Goal: Find specific page/section: Find specific page/section

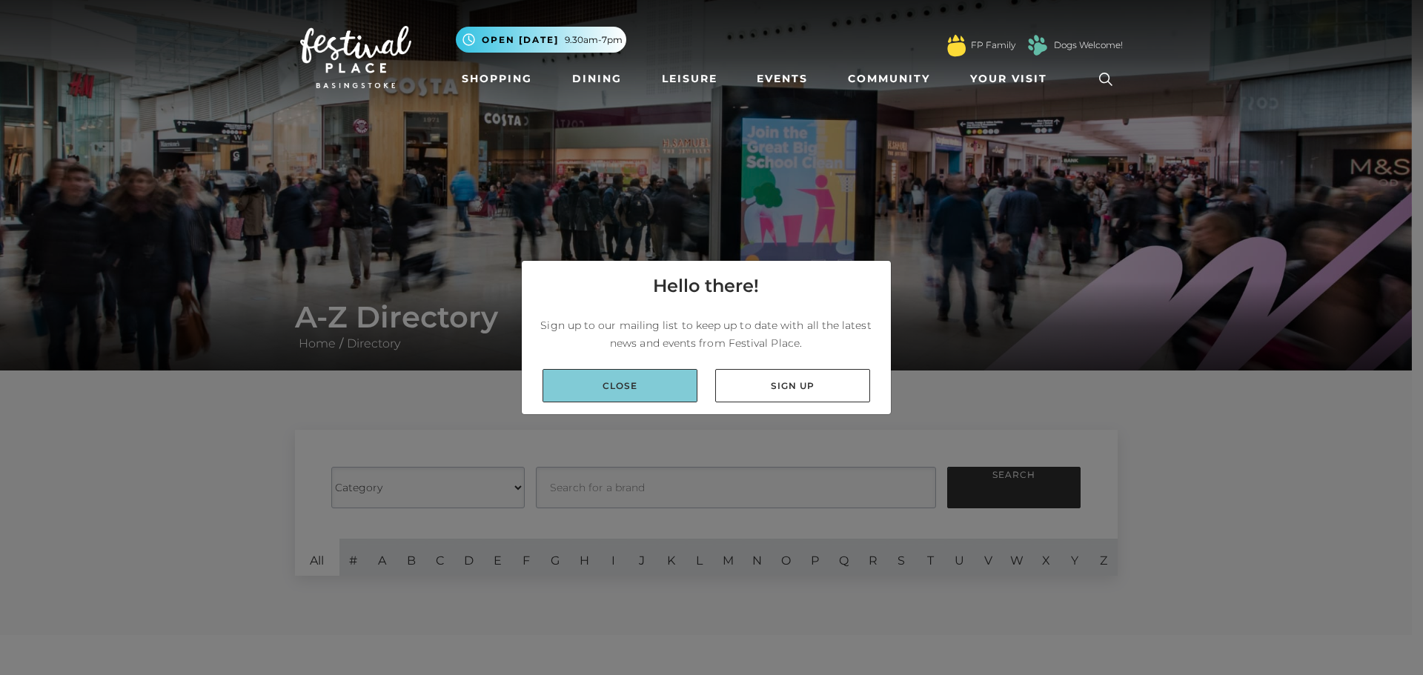
click at [657, 394] on link "Close" at bounding box center [620, 385] width 155 height 33
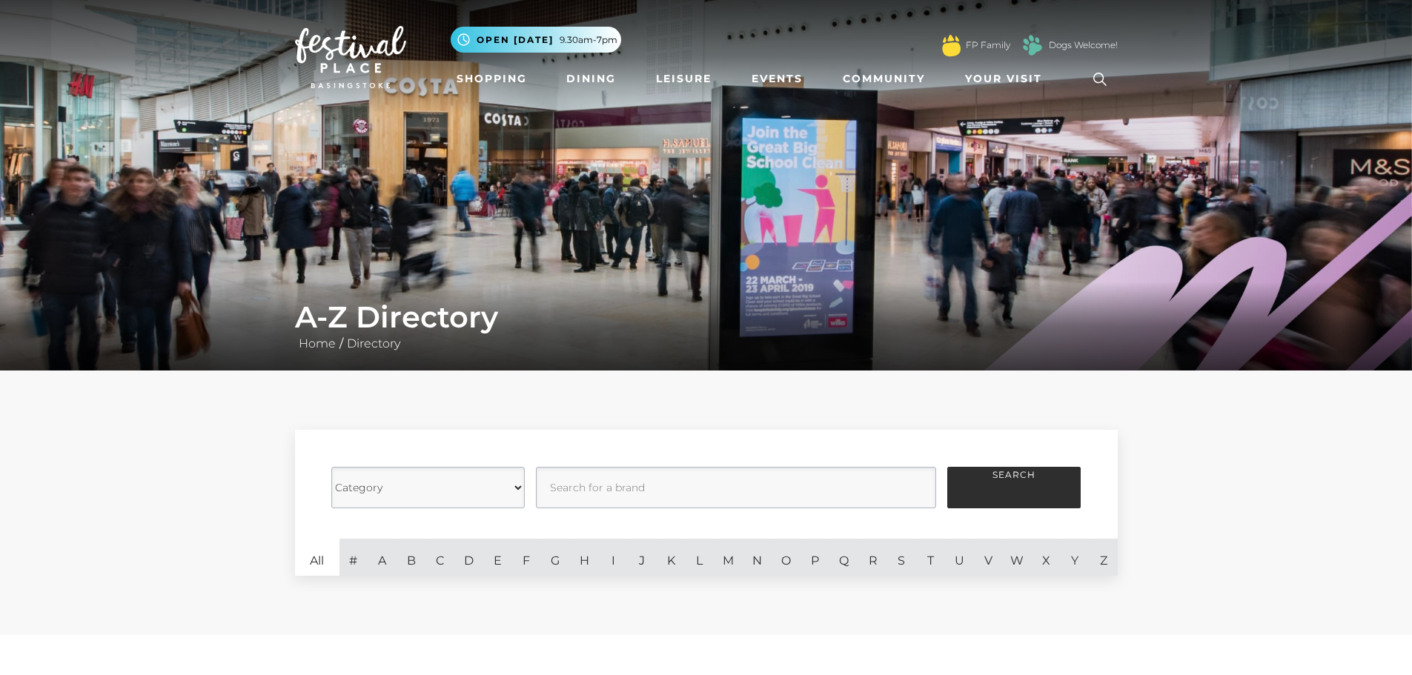
click at [484, 489] on select "Category Cafes Restaurants Fashion Services Technology Homeware Gifts, Statione…" at bounding box center [427, 488] width 193 height 42
click at [331, 467] on select "Category Cafes Restaurants Fashion Services Technology Homeware Gifts, Statione…" at bounding box center [427, 488] width 193 height 42
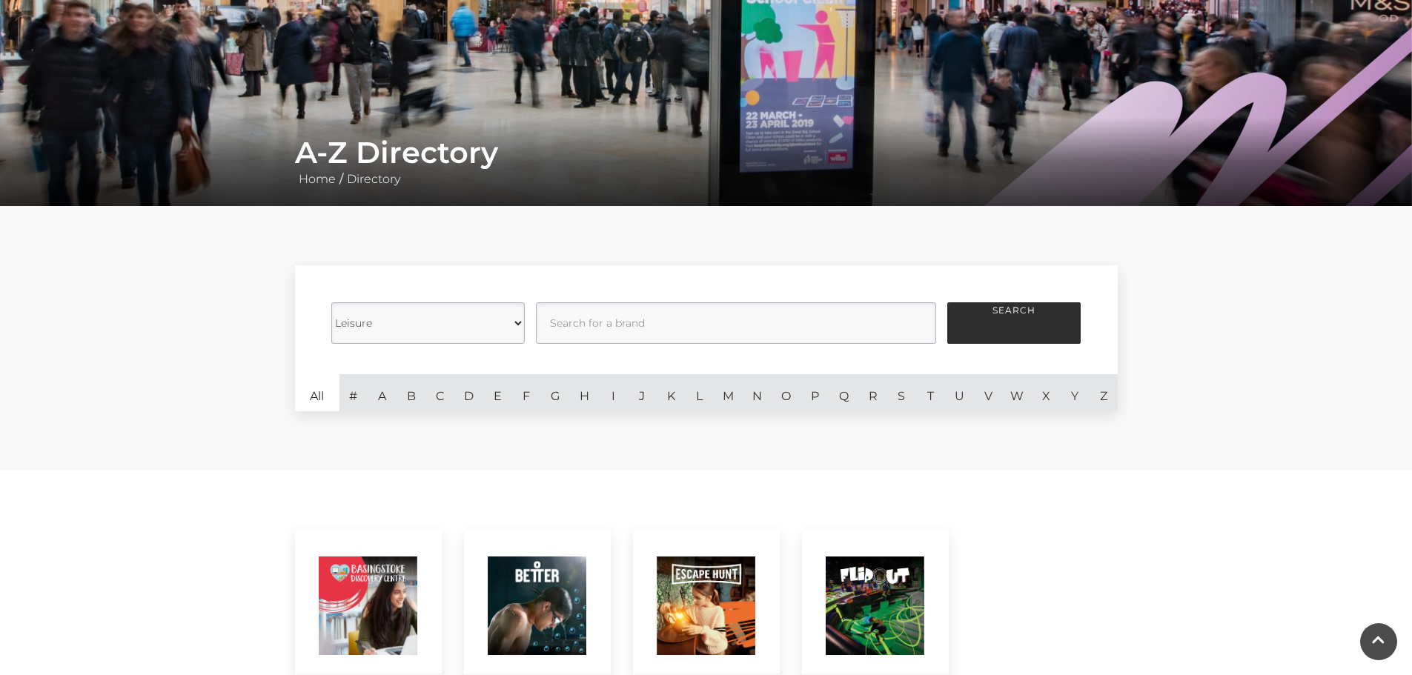
scroll to position [148, 0]
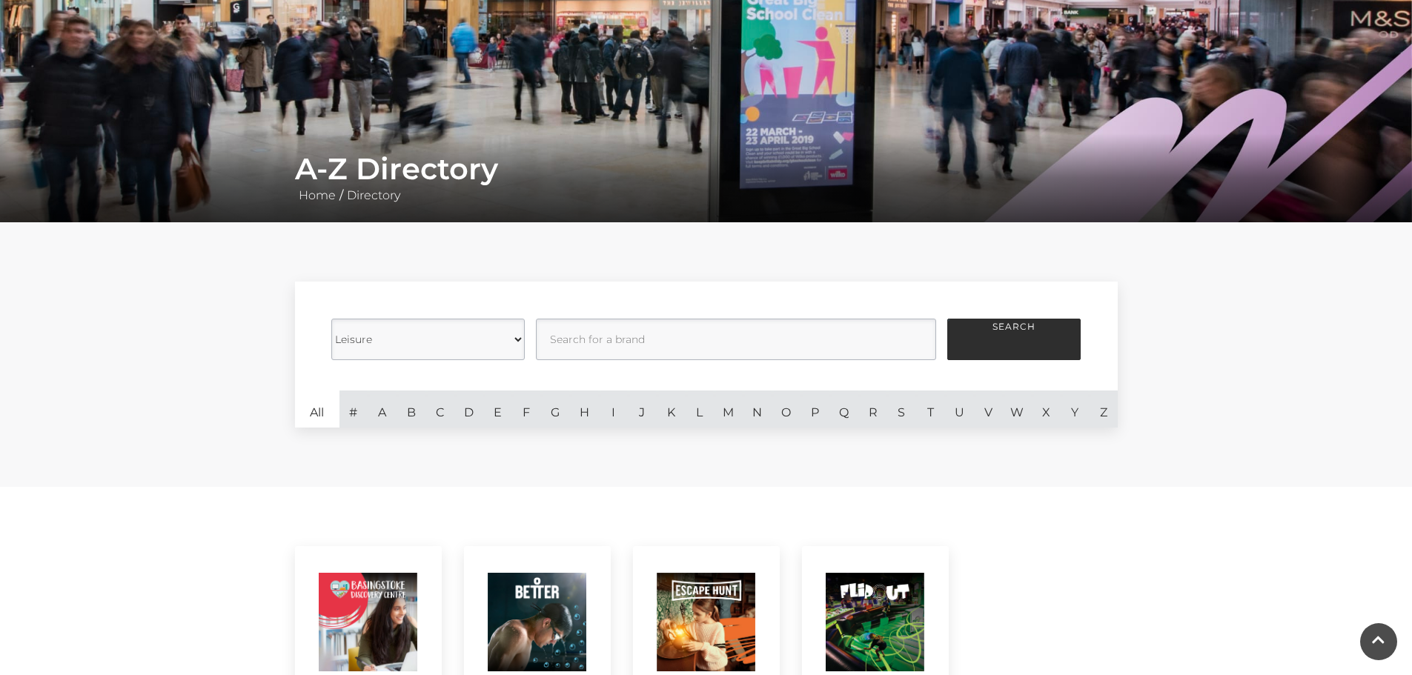
click at [502, 339] on select "Category Cafes Restaurants Fashion Services Technology Homeware Gifts, Statione…" at bounding box center [427, 340] width 193 height 42
select select "20847"
click at [331, 319] on select "Category Cafes Restaurants Fashion Services Technology Homeware Gifts, Statione…" at bounding box center [427, 340] width 193 height 42
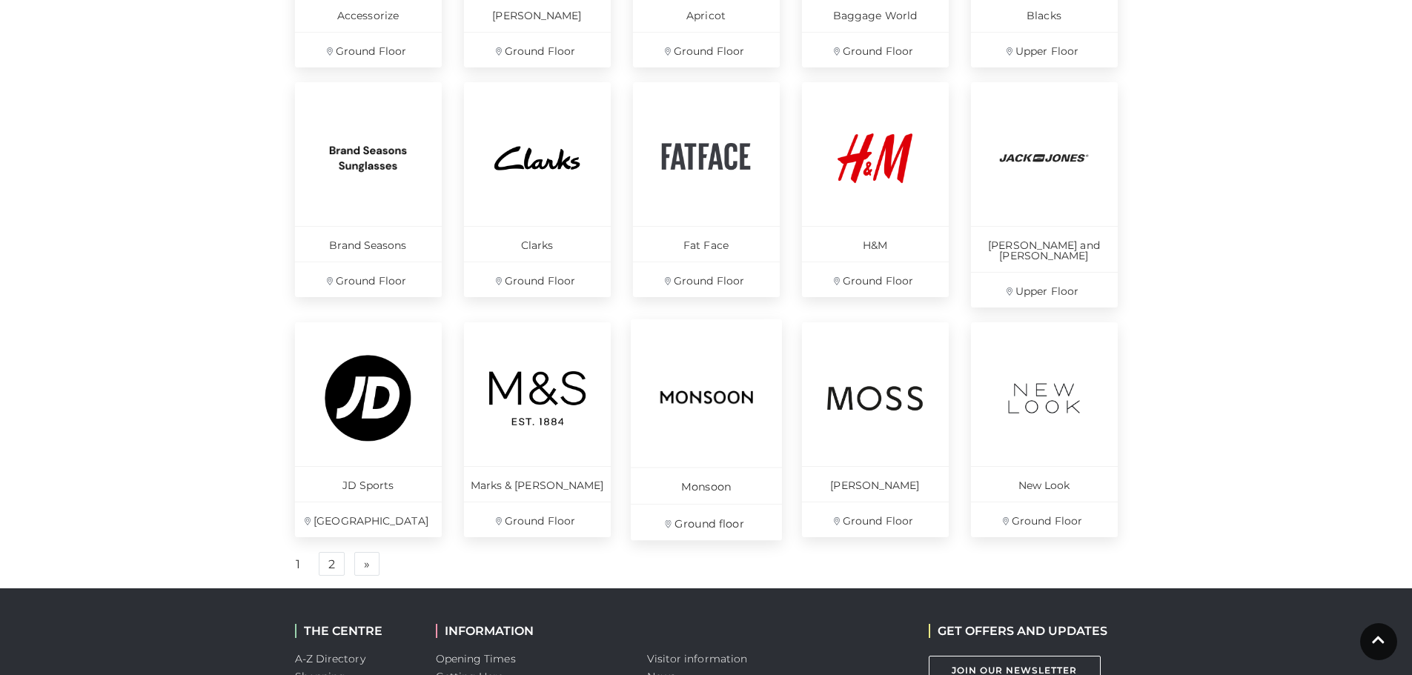
scroll to position [890, 0]
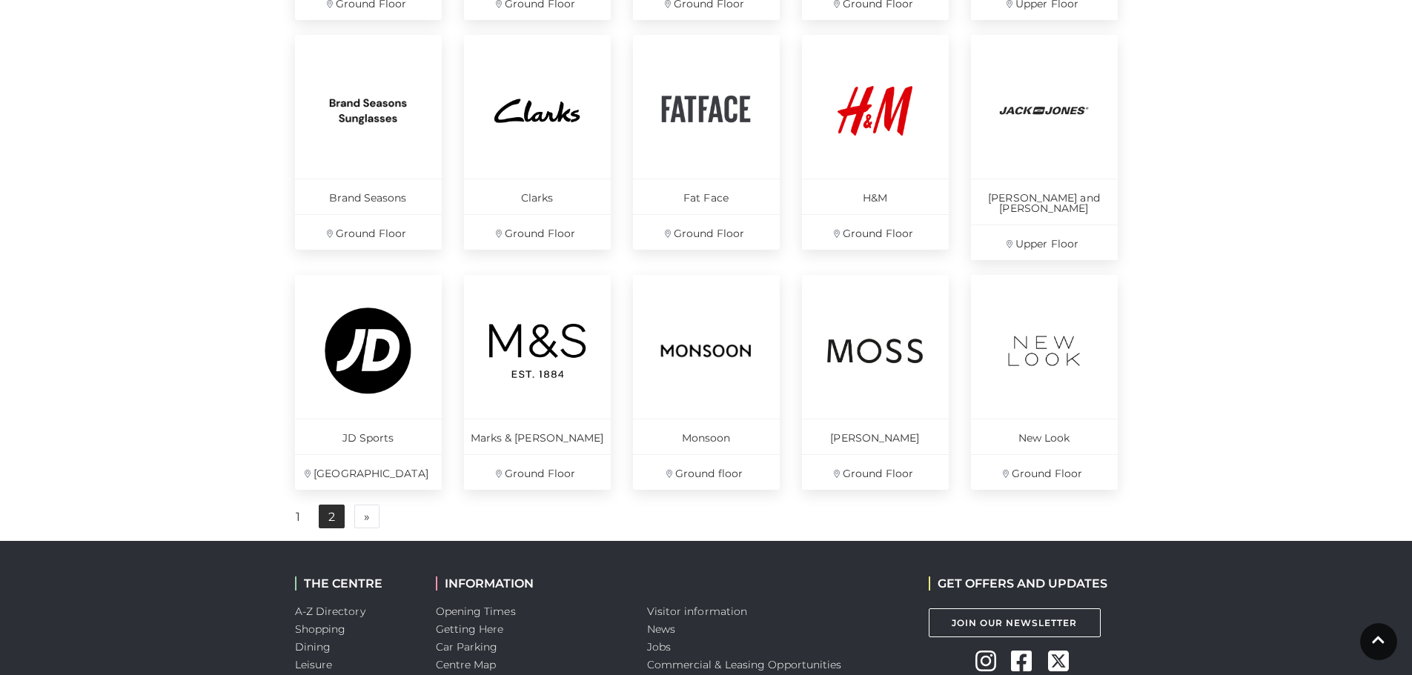
click at [335, 505] on link "2" at bounding box center [332, 517] width 26 height 24
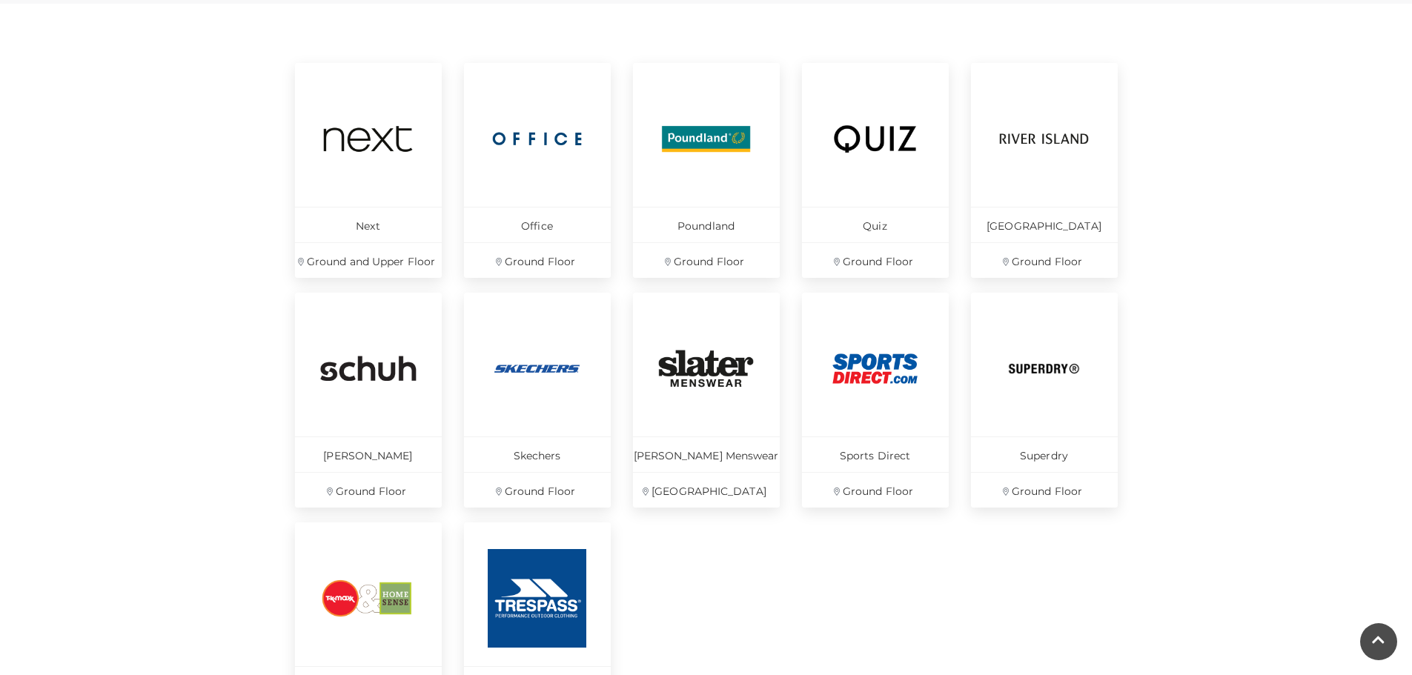
scroll to position [593, 0]
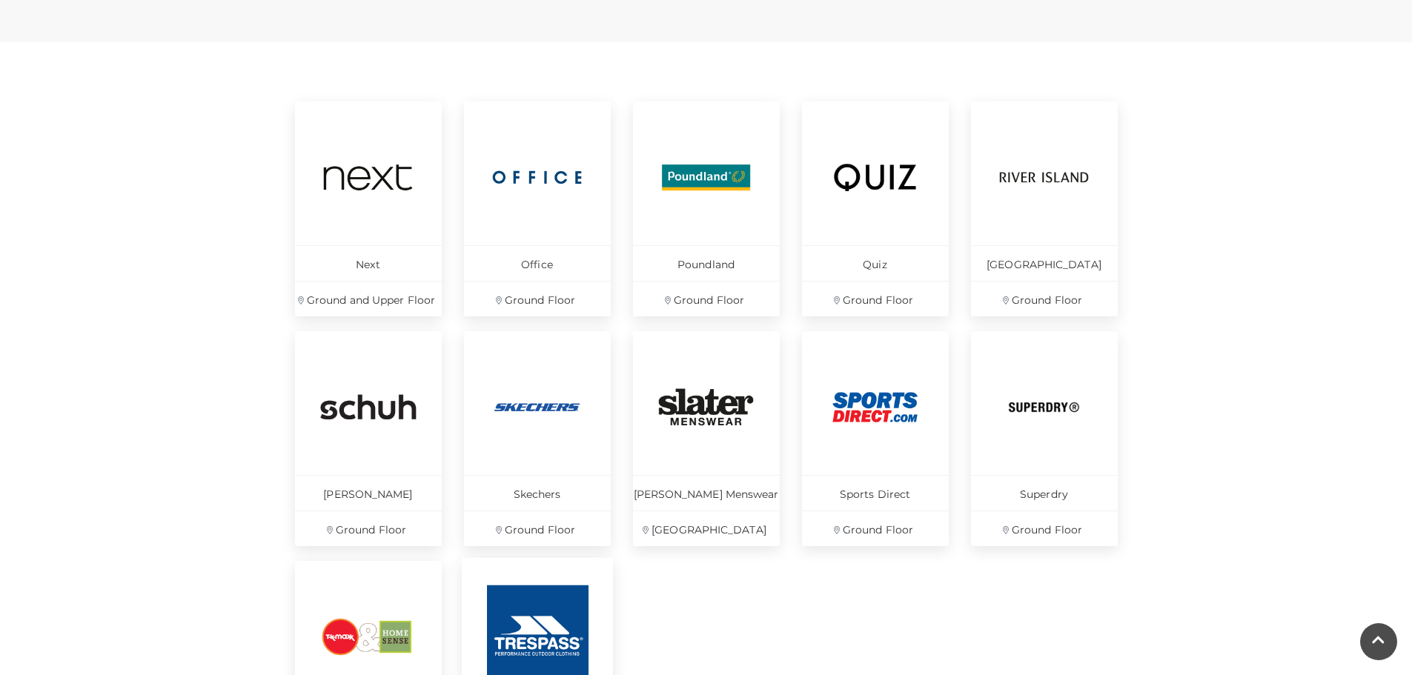
click at [536, 607] on img at bounding box center [537, 637] width 102 height 102
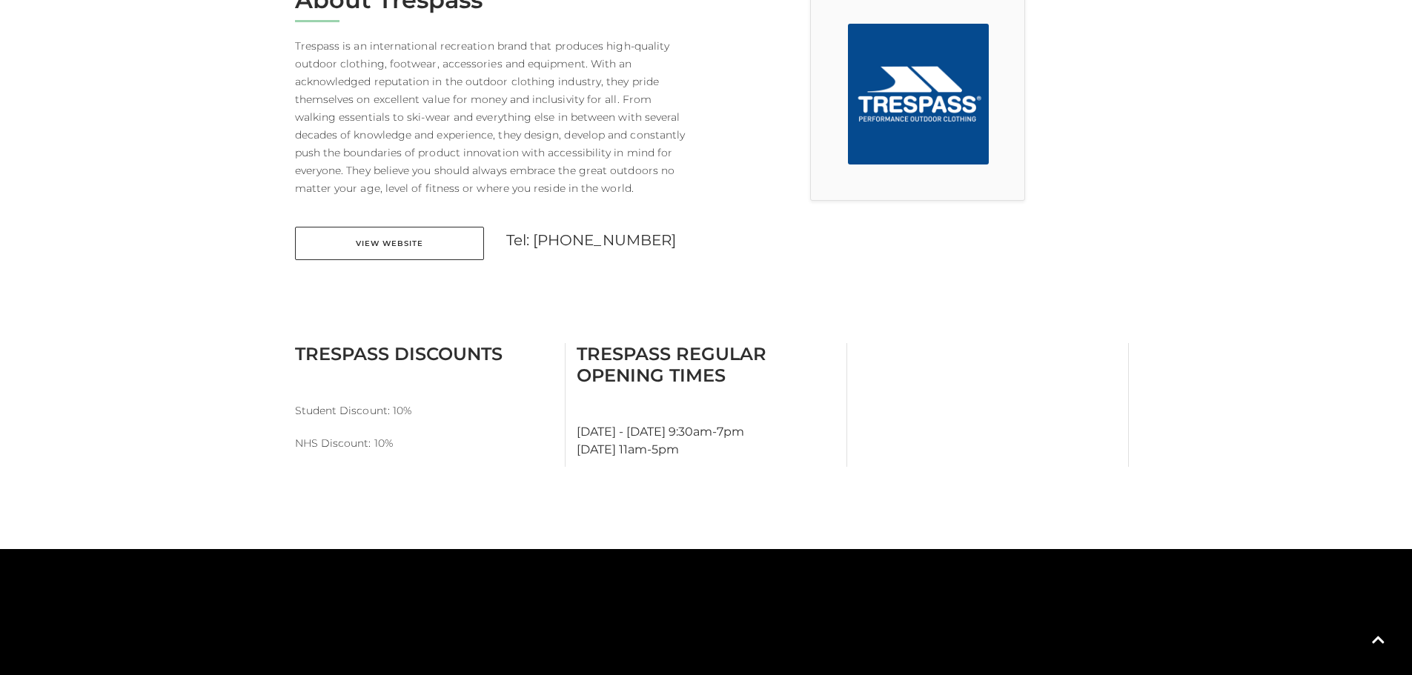
scroll to position [445, 0]
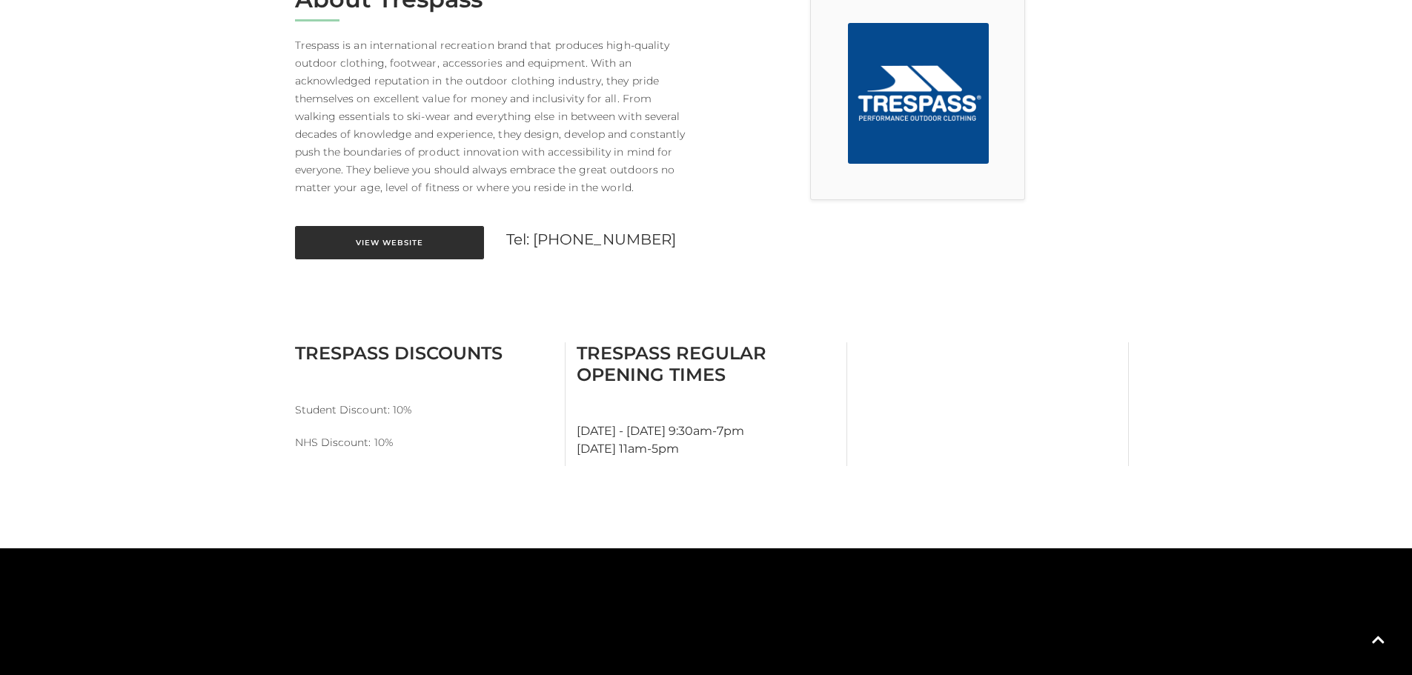
click at [446, 242] on link "View Website" at bounding box center [389, 242] width 189 height 33
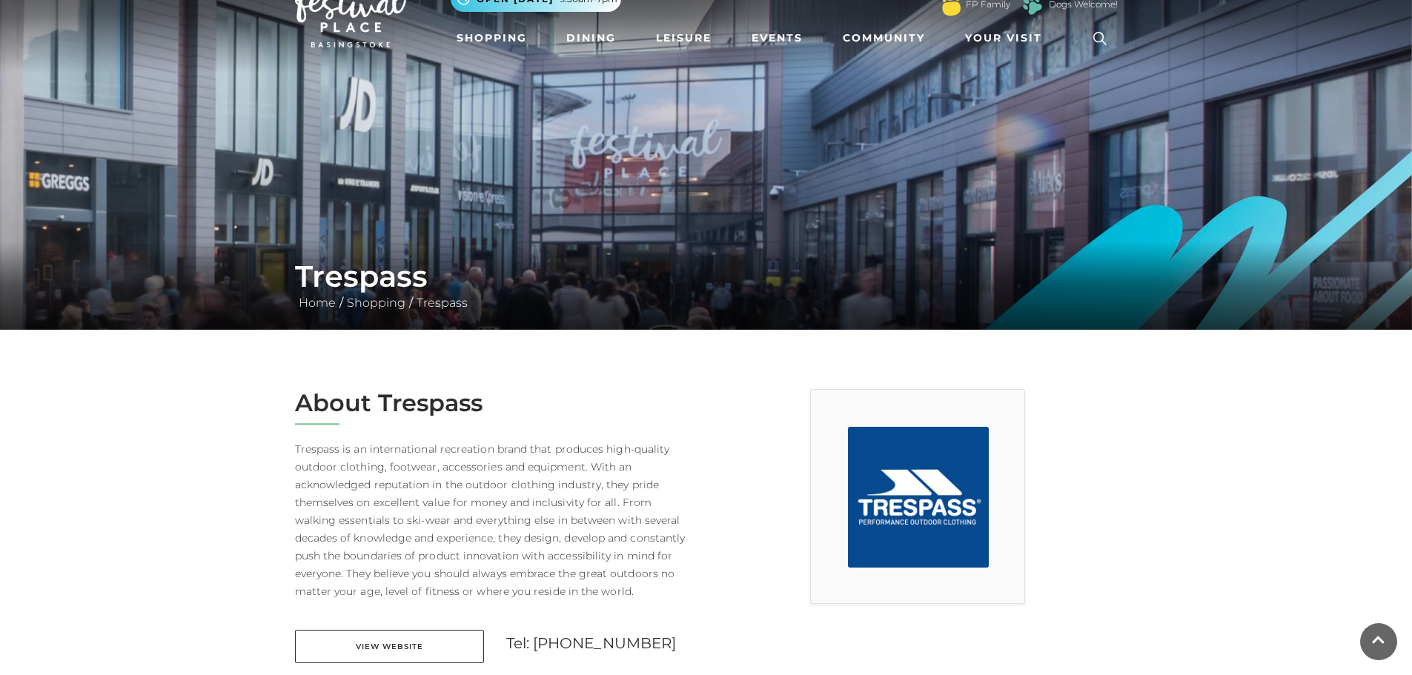
scroll to position [0, 0]
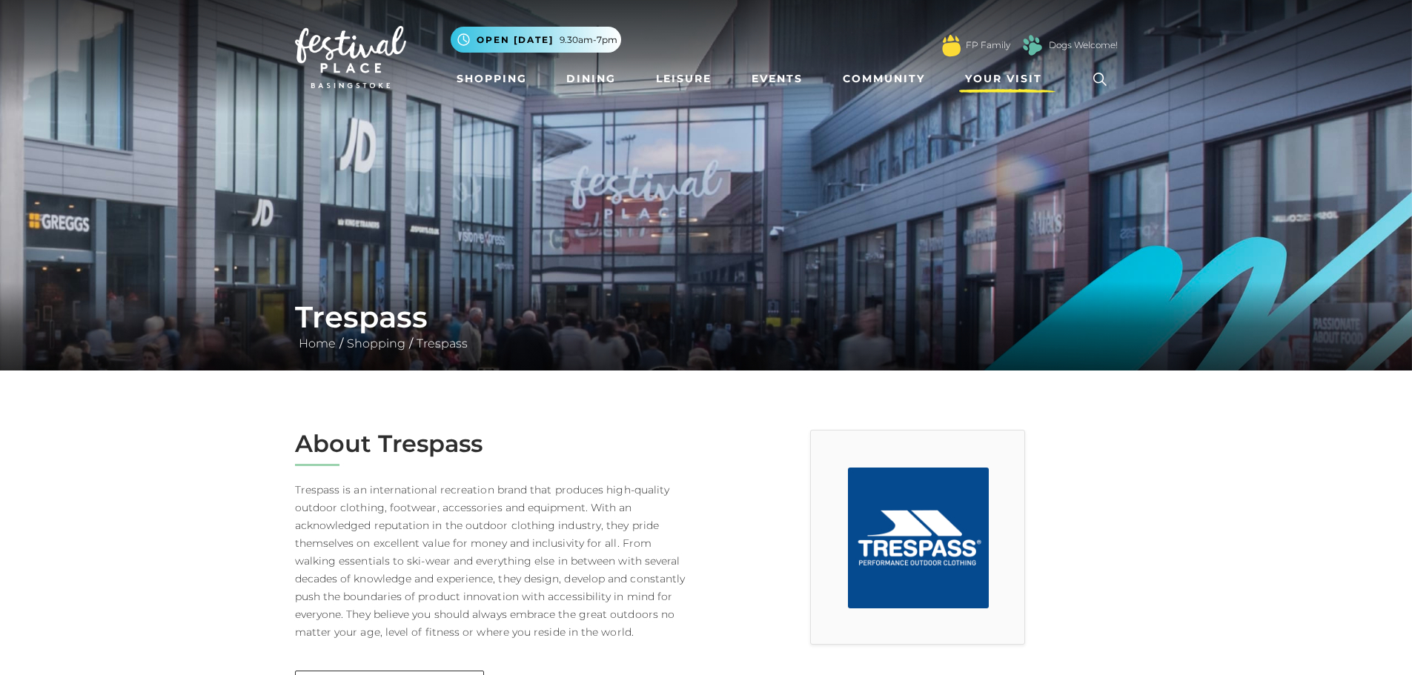
click at [996, 75] on span "Your Visit" at bounding box center [1003, 79] width 77 height 16
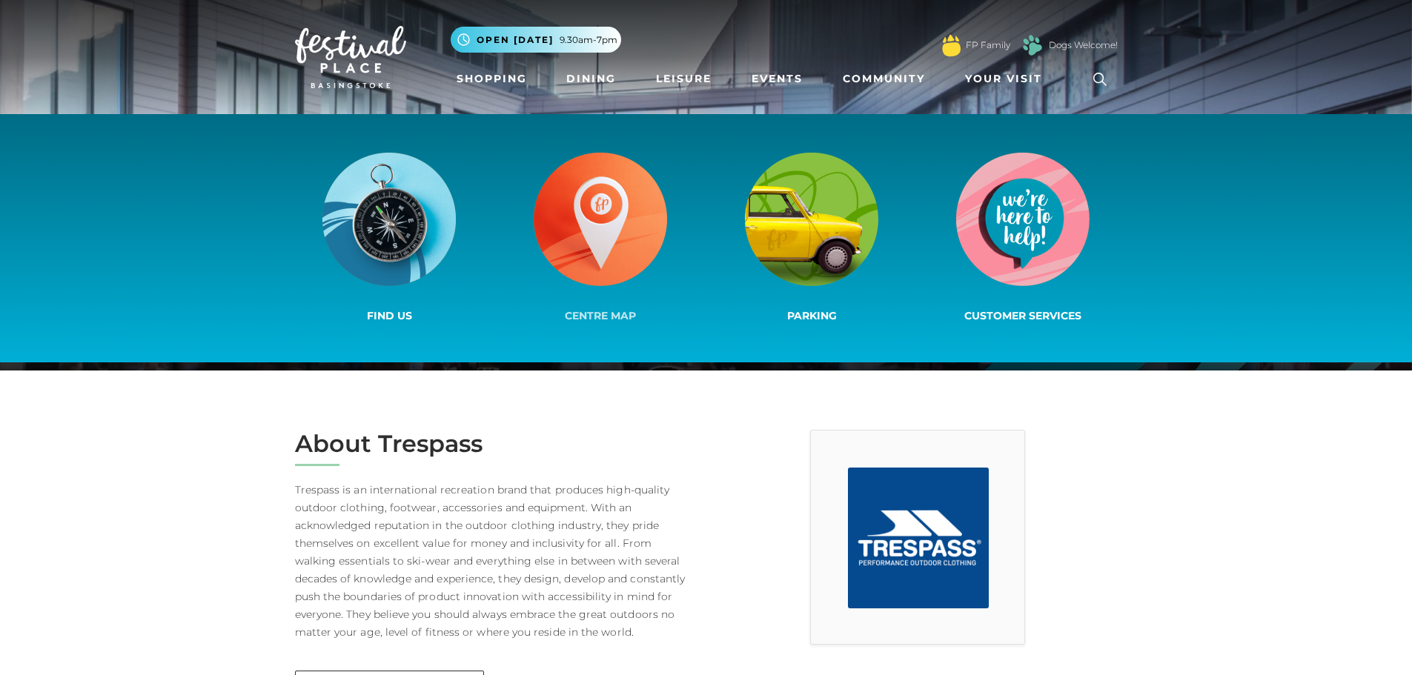
click at [627, 205] on img at bounding box center [600, 219] width 133 height 133
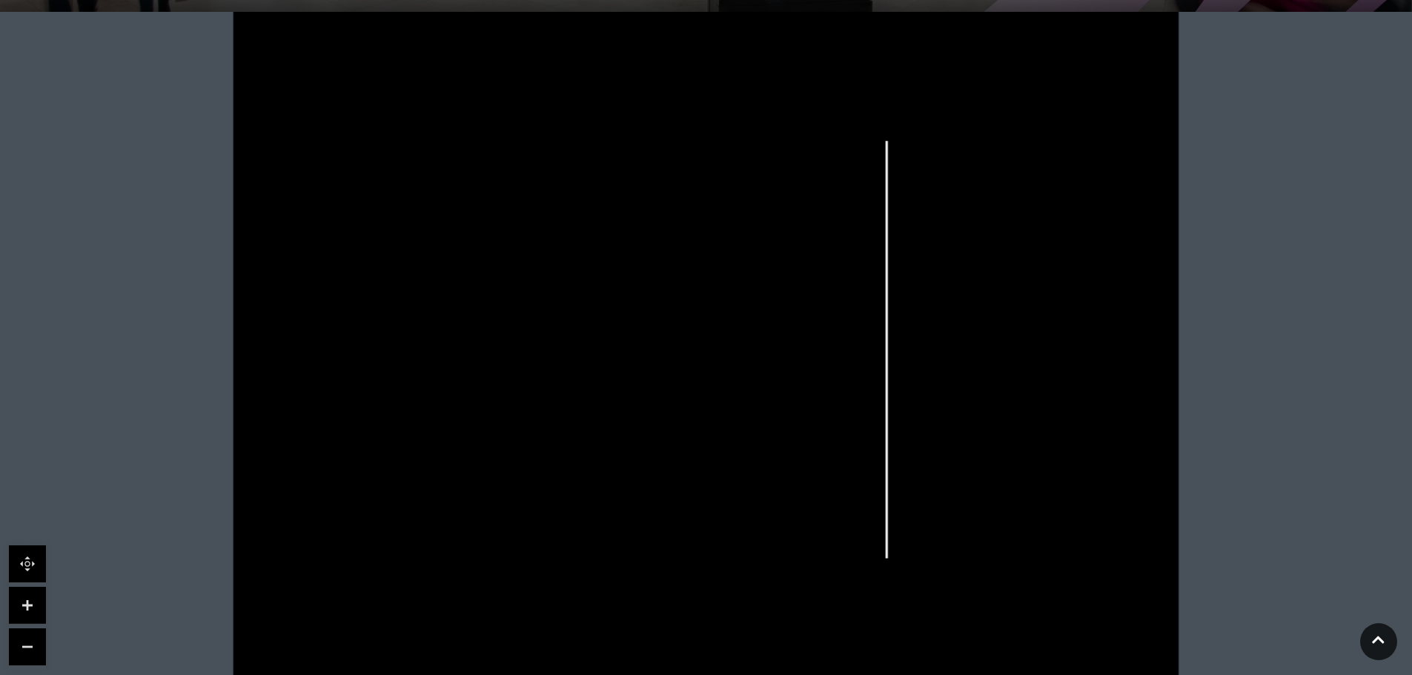
scroll to position [445, 0]
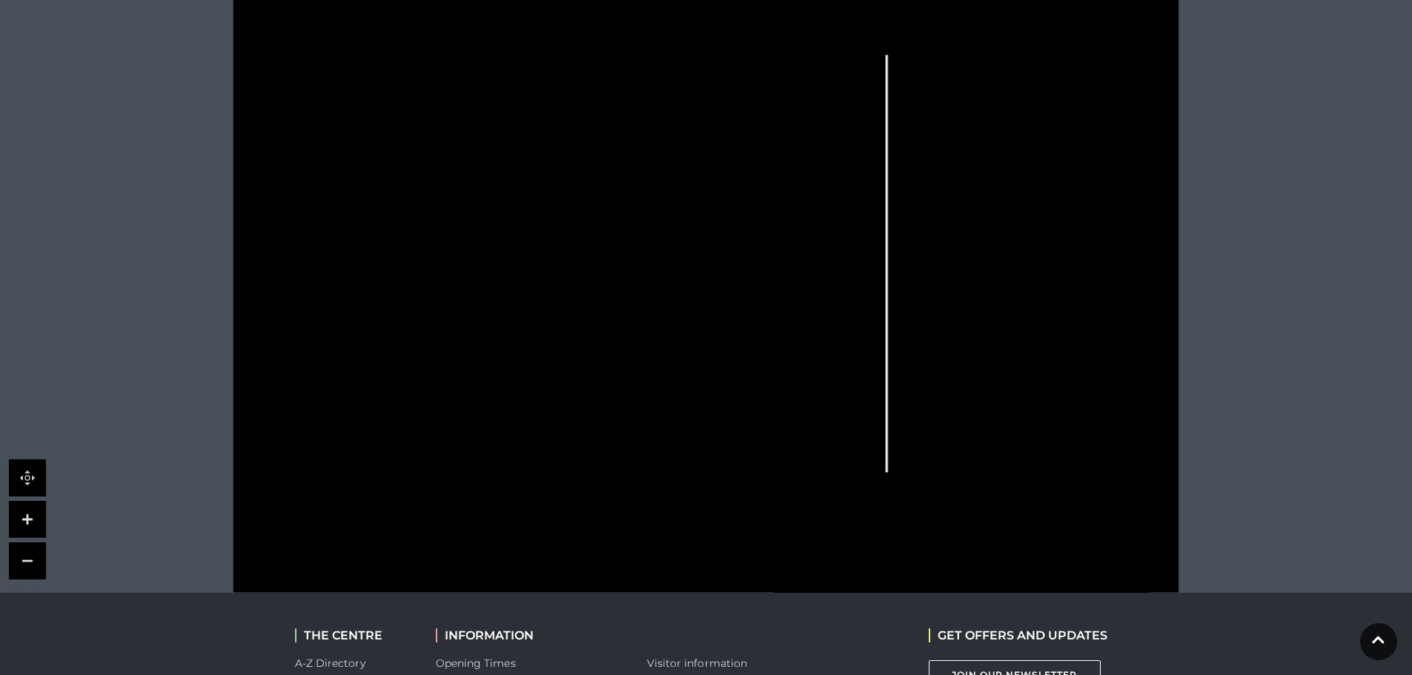
click at [37, 517] on link at bounding box center [27, 519] width 37 height 37
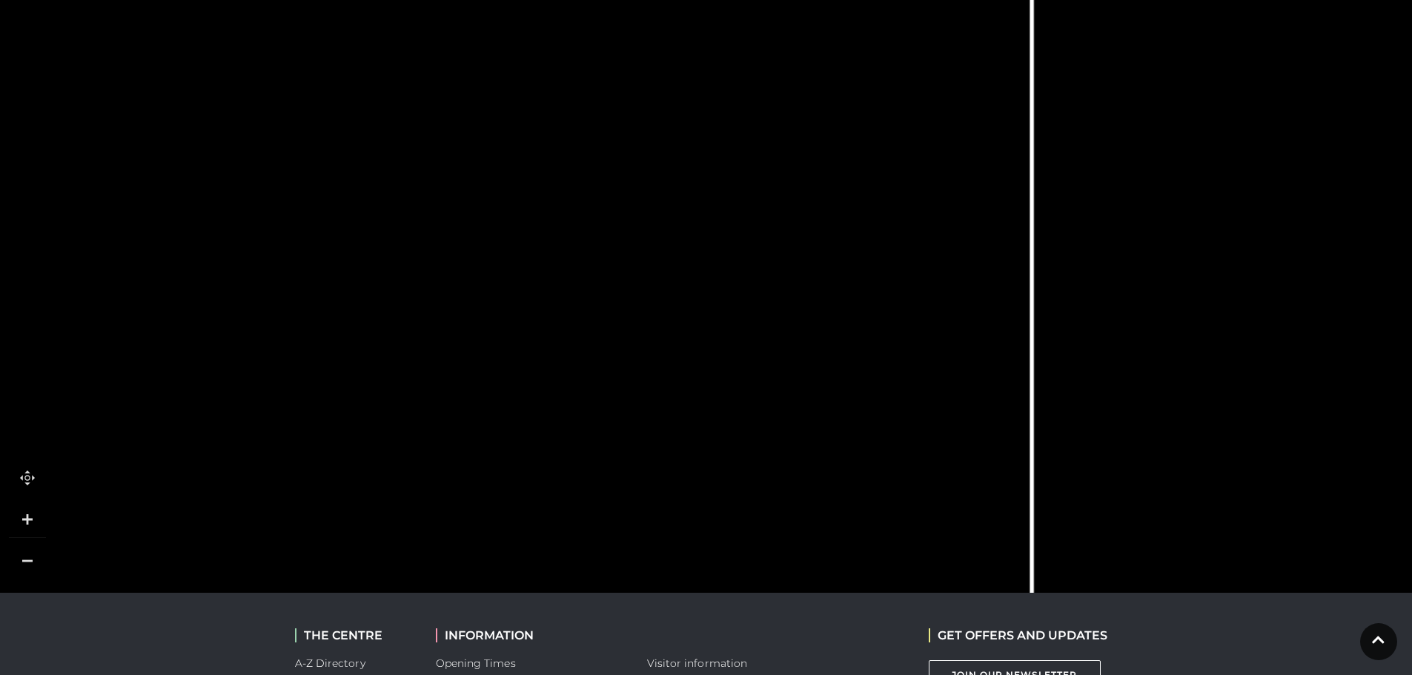
click at [1285, 193] on tspan "Blacks" at bounding box center [1285, 193] width 0 height 0
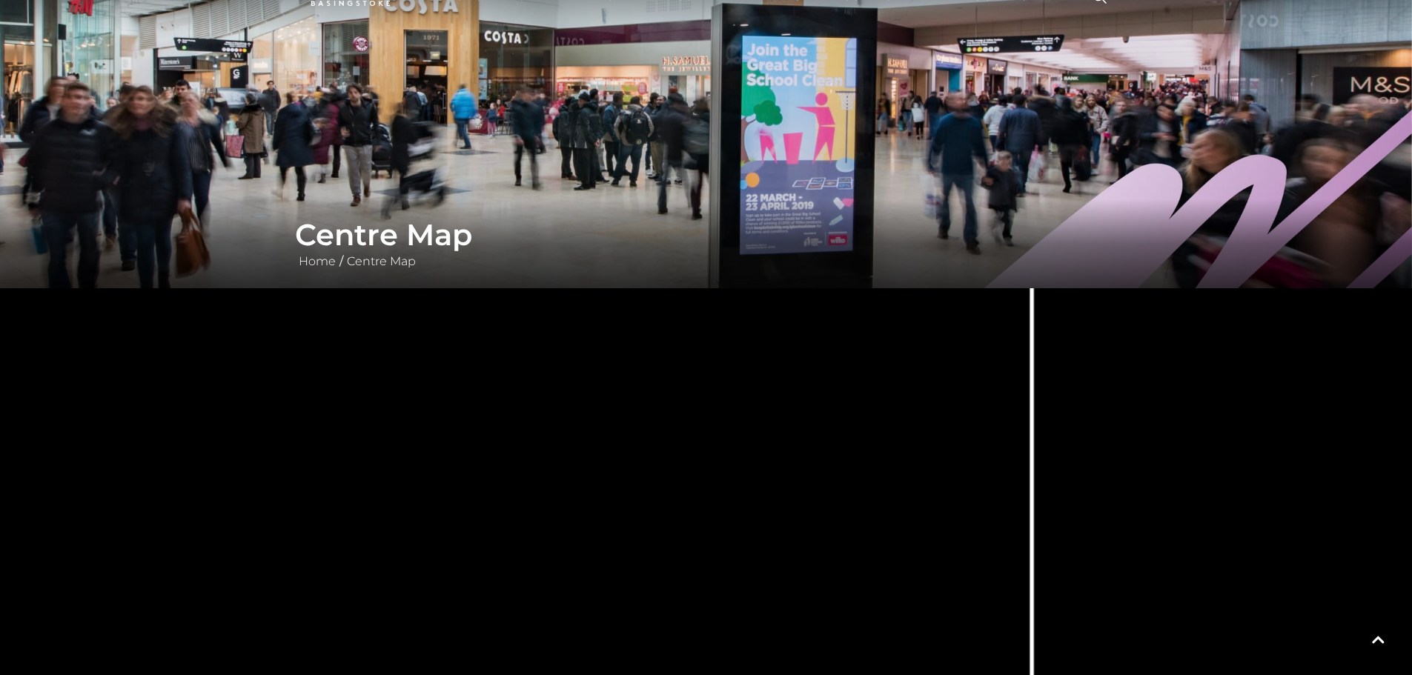
scroll to position [0, 0]
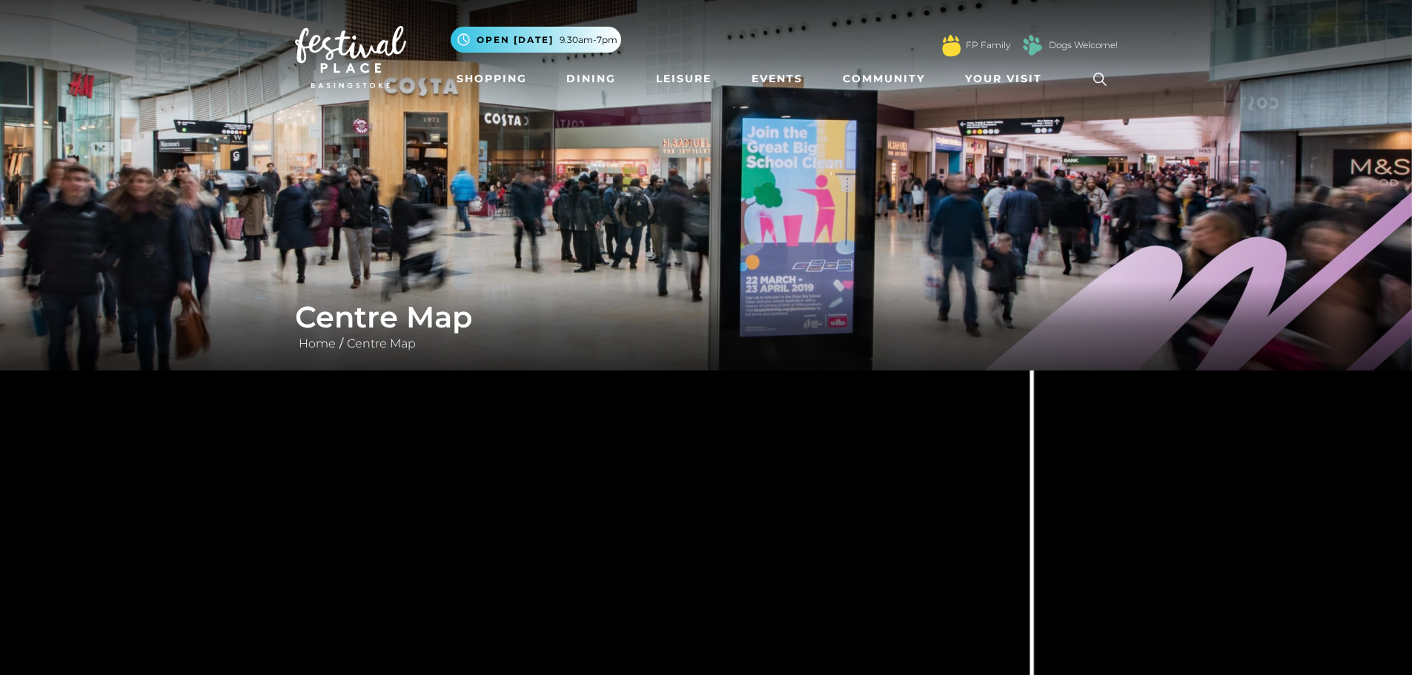
click at [1096, 79] on icon at bounding box center [1100, 79] width 22 height 22
click at [1100, 77] on icon at bounding box center [1100, 79] width 22 height 22
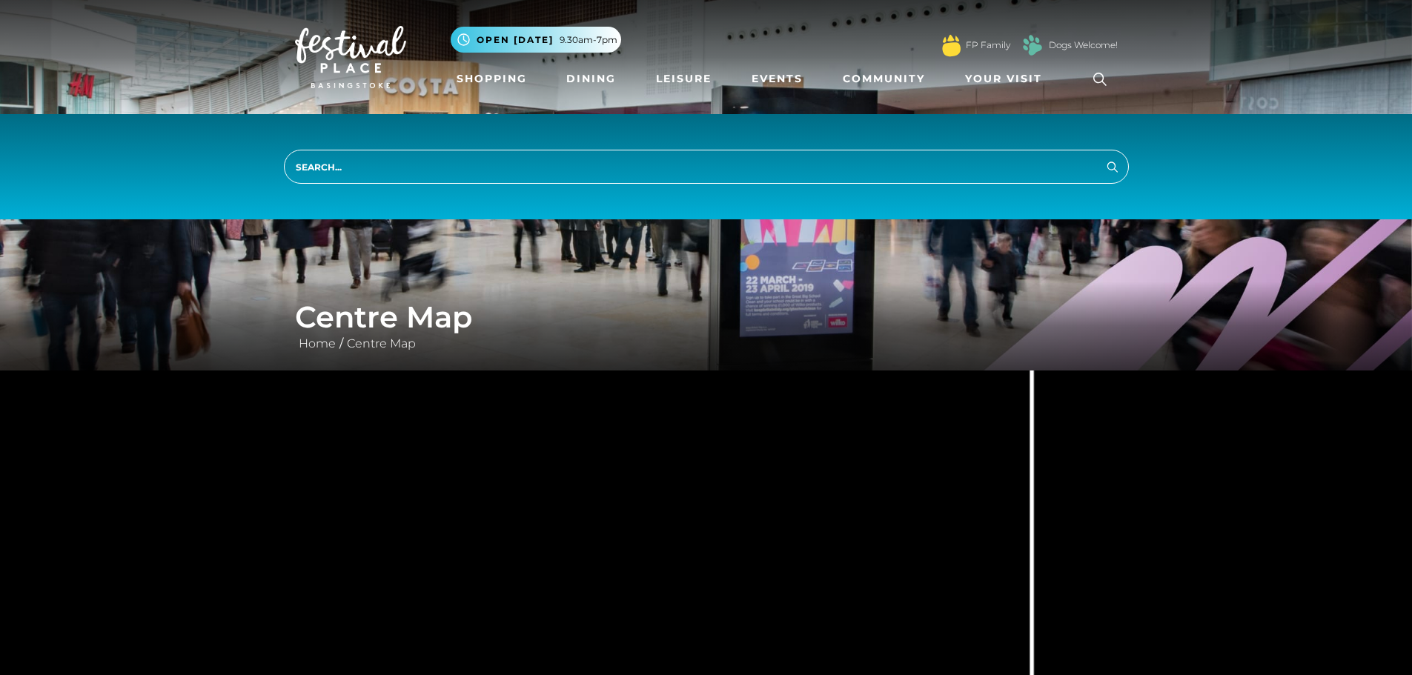
click at [379, 172] on input "search" at bounding box center [706, 167] width 845 height 34
type input "blacks"
click at [1104, 157] on button "Search" at bounding box center [1113, 166] width 18 height 19
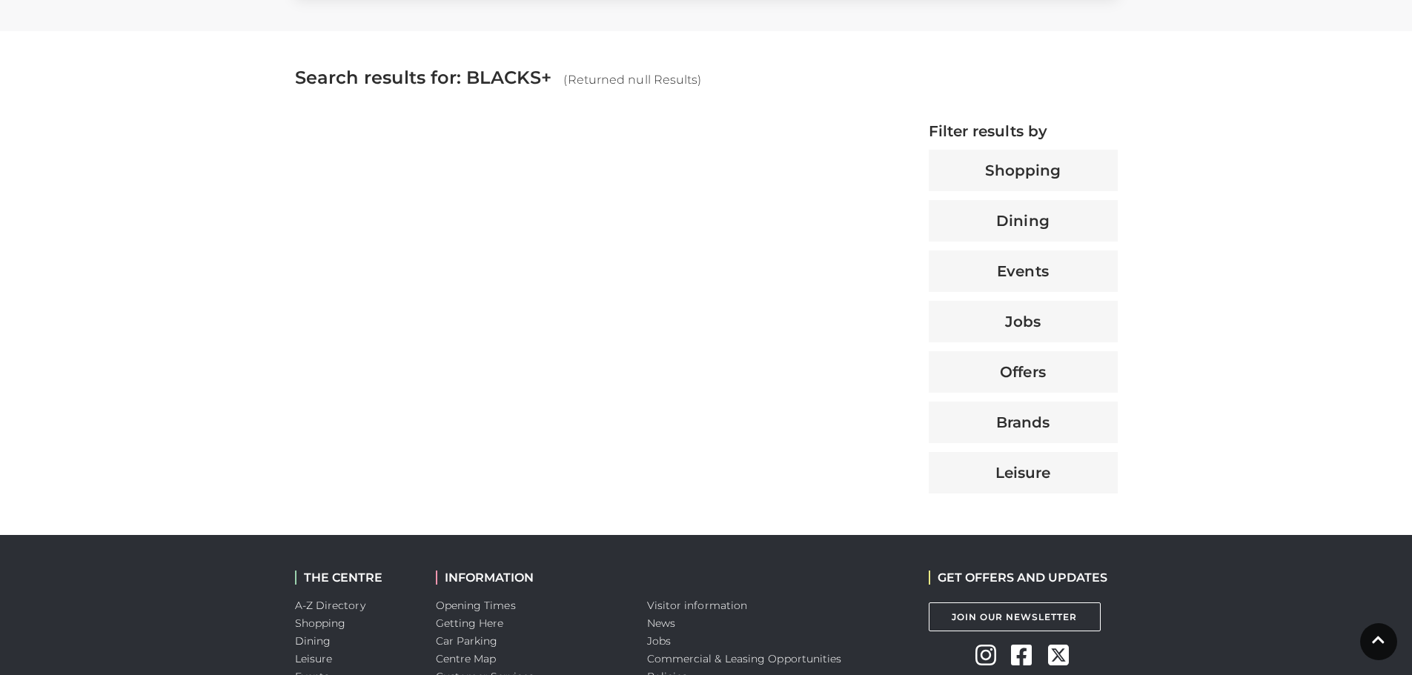
scroll to position [519, 0]
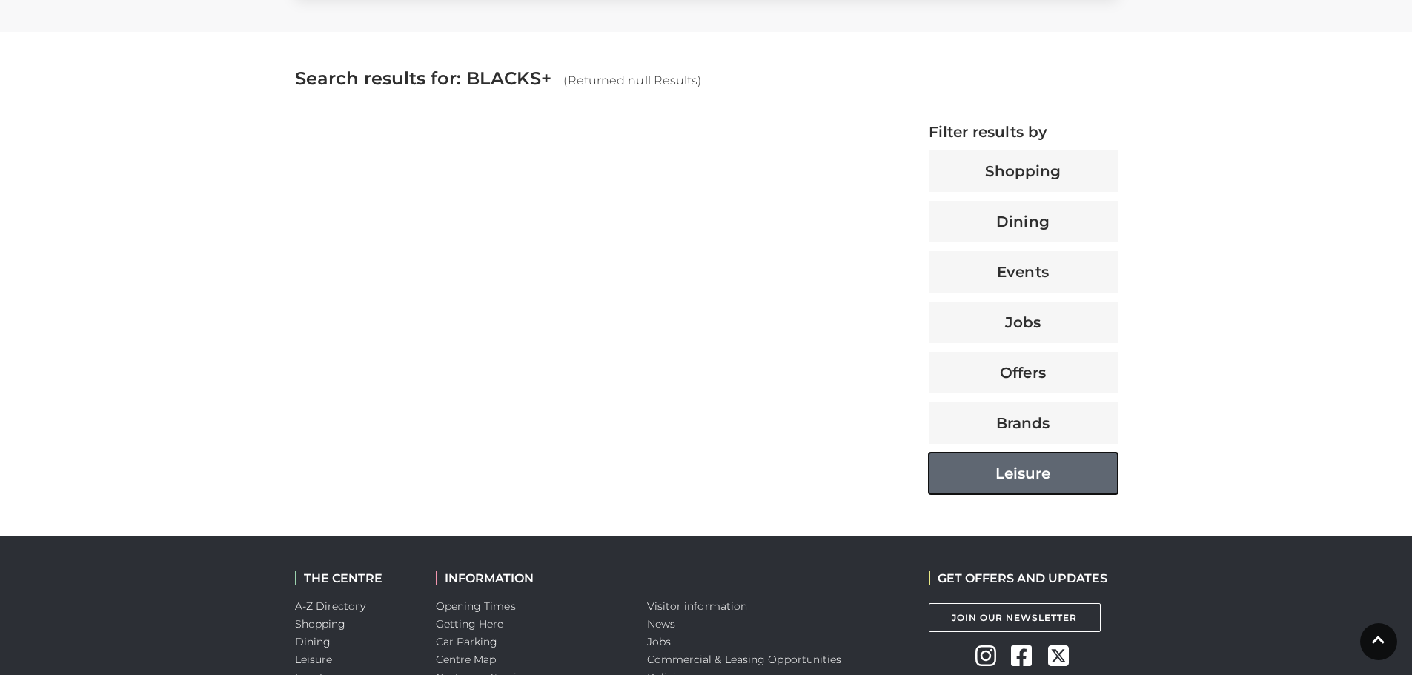
click at [1036, 472] on button "Leisure" at bounding box center [1023, 474] width 189 height 42
click at [1041, 477] on button "Leisure" at bounding box center [1023, 474] width 189 height 42
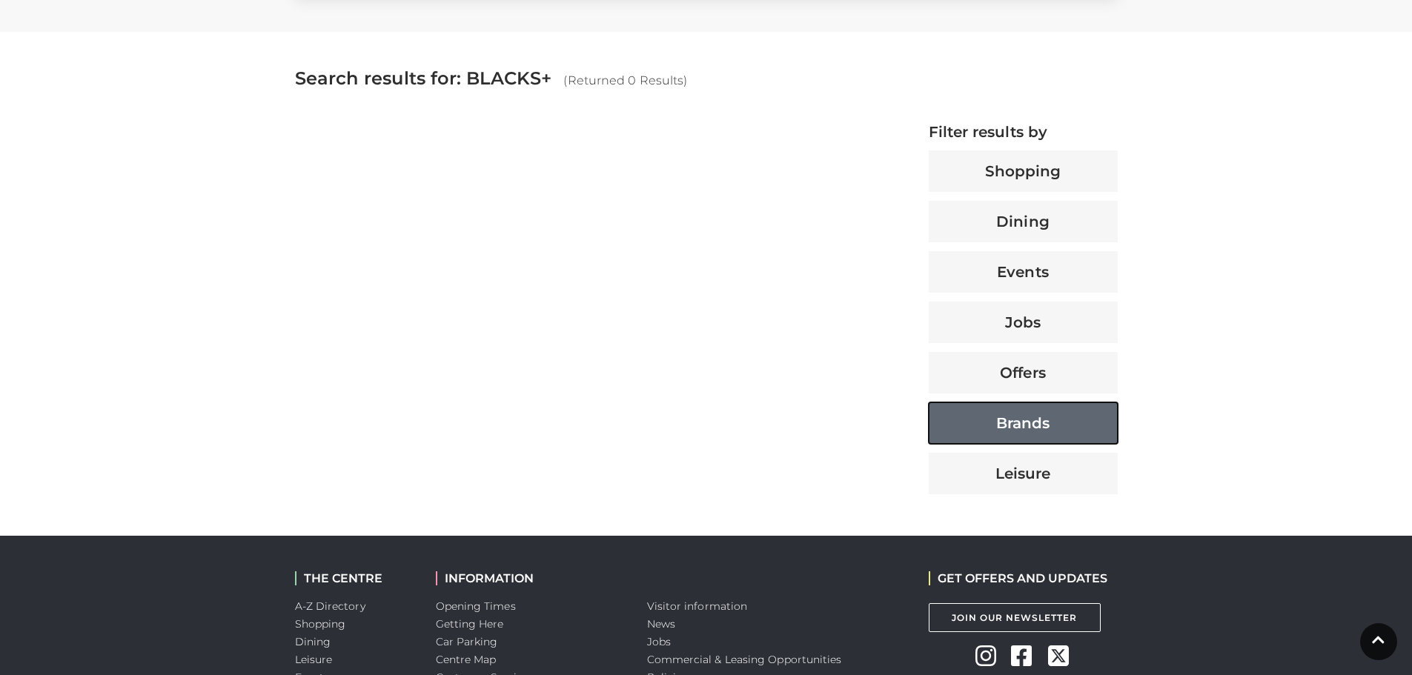
click at [1033, 429] on button "Brands" at bounding box center [1023, 424] width 189 height 42
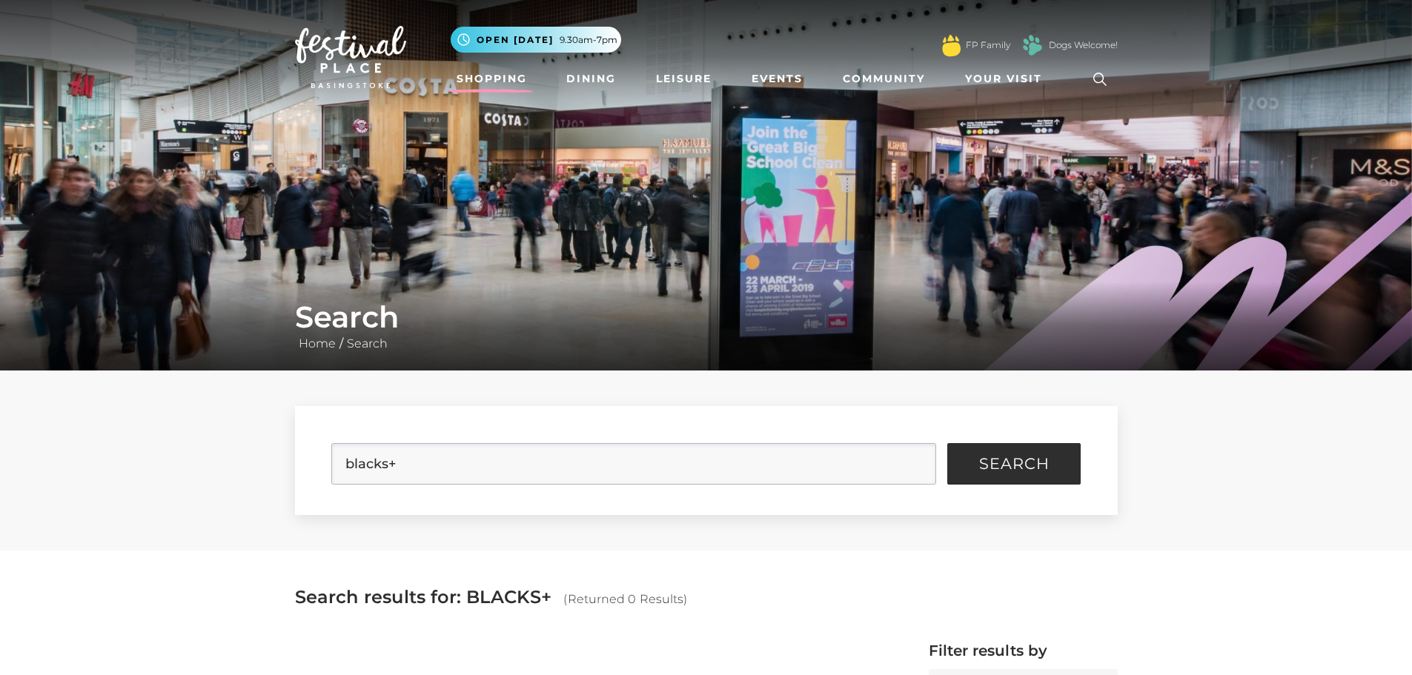
click at [513, 76] on link "Shopping" at bounding box center [492, 78] width 82 height 27
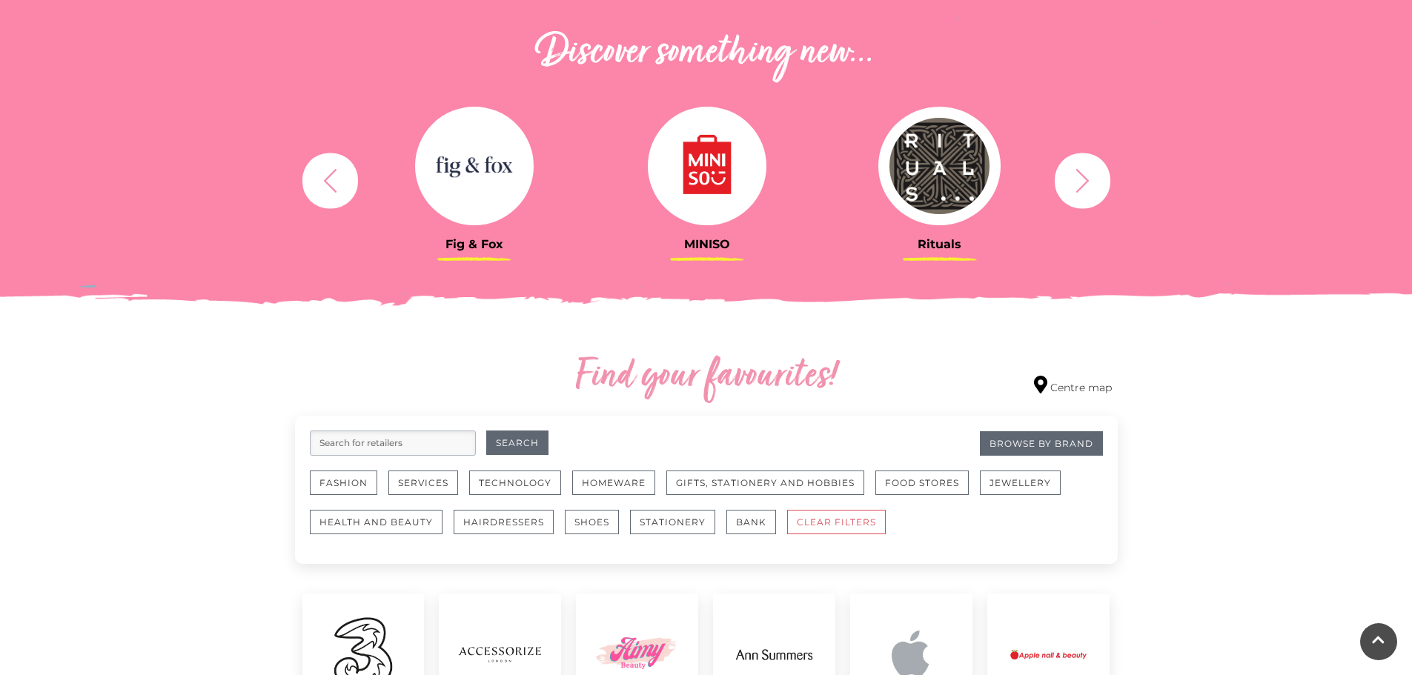
scroll to position [593, 0]
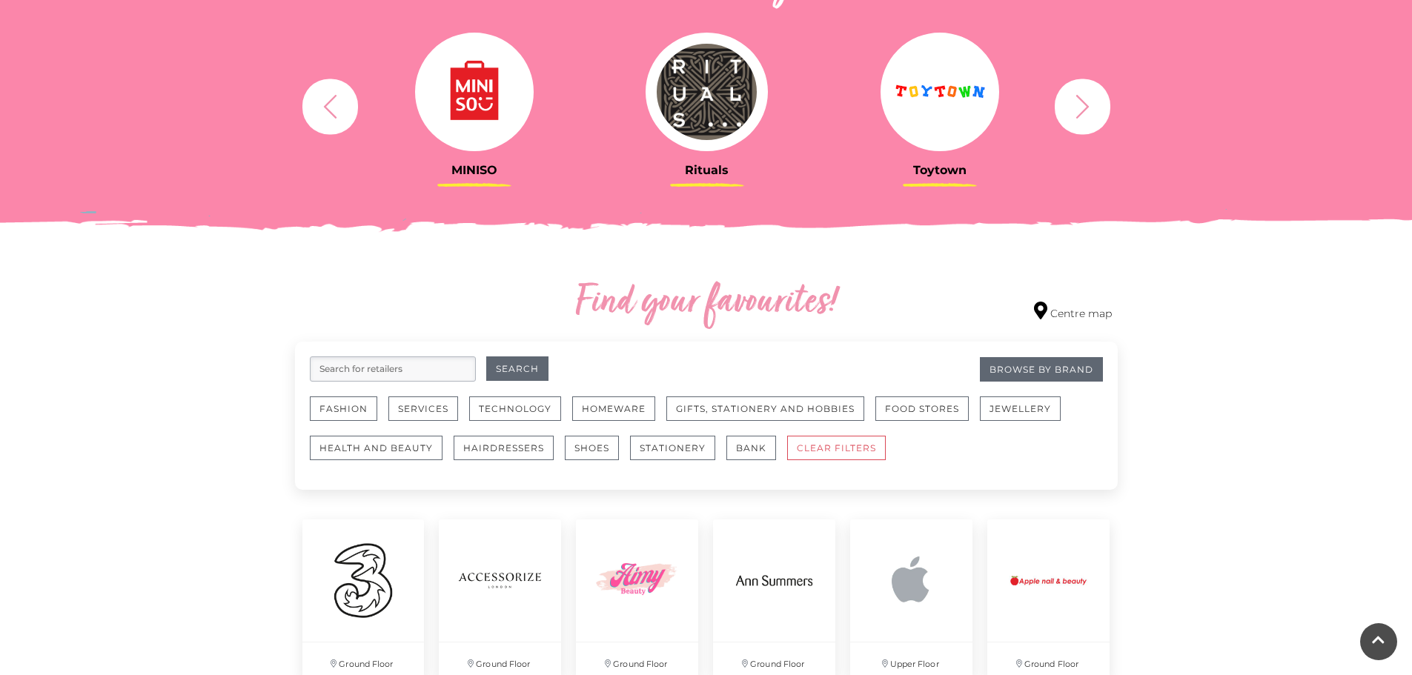
click at [376, 370] on input "search" at bounding box center [393, 369] width 166 height 25
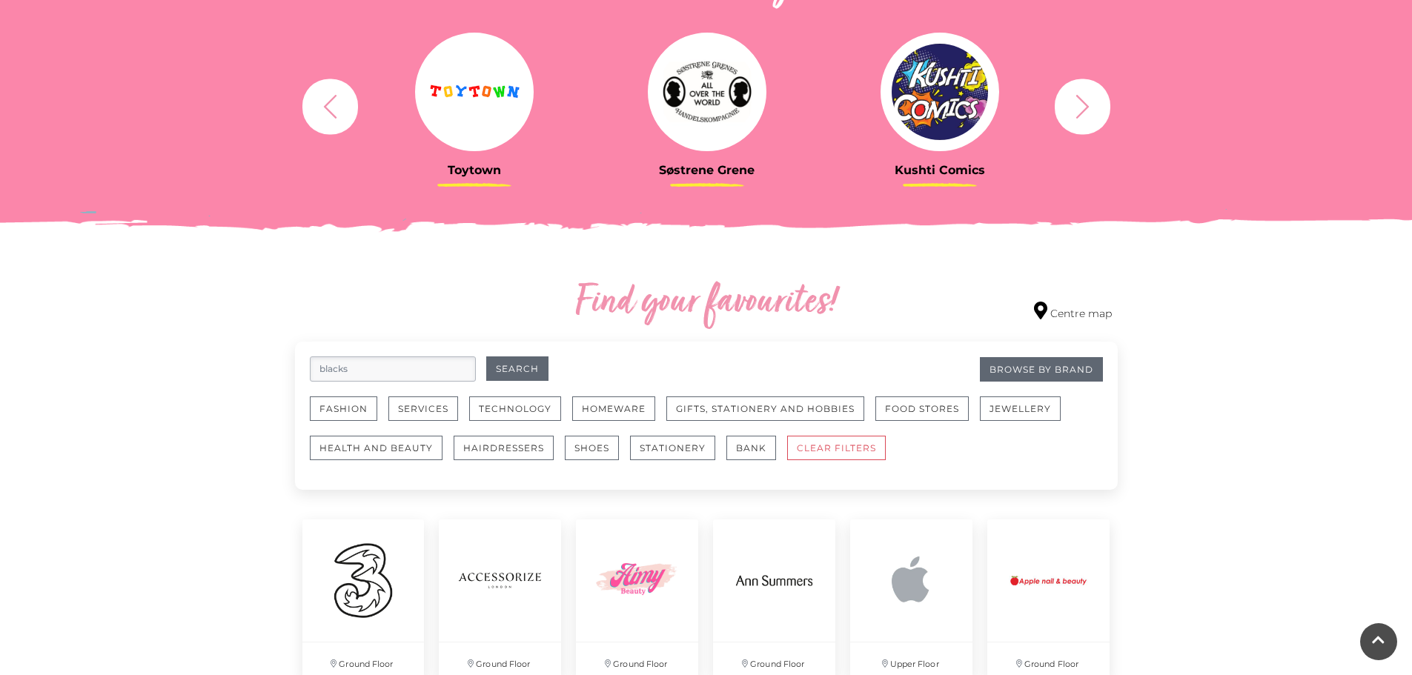
type input "blacks"
click at [486, 357] on button "Search" at bounding box center [517, 369] width 62 height 24
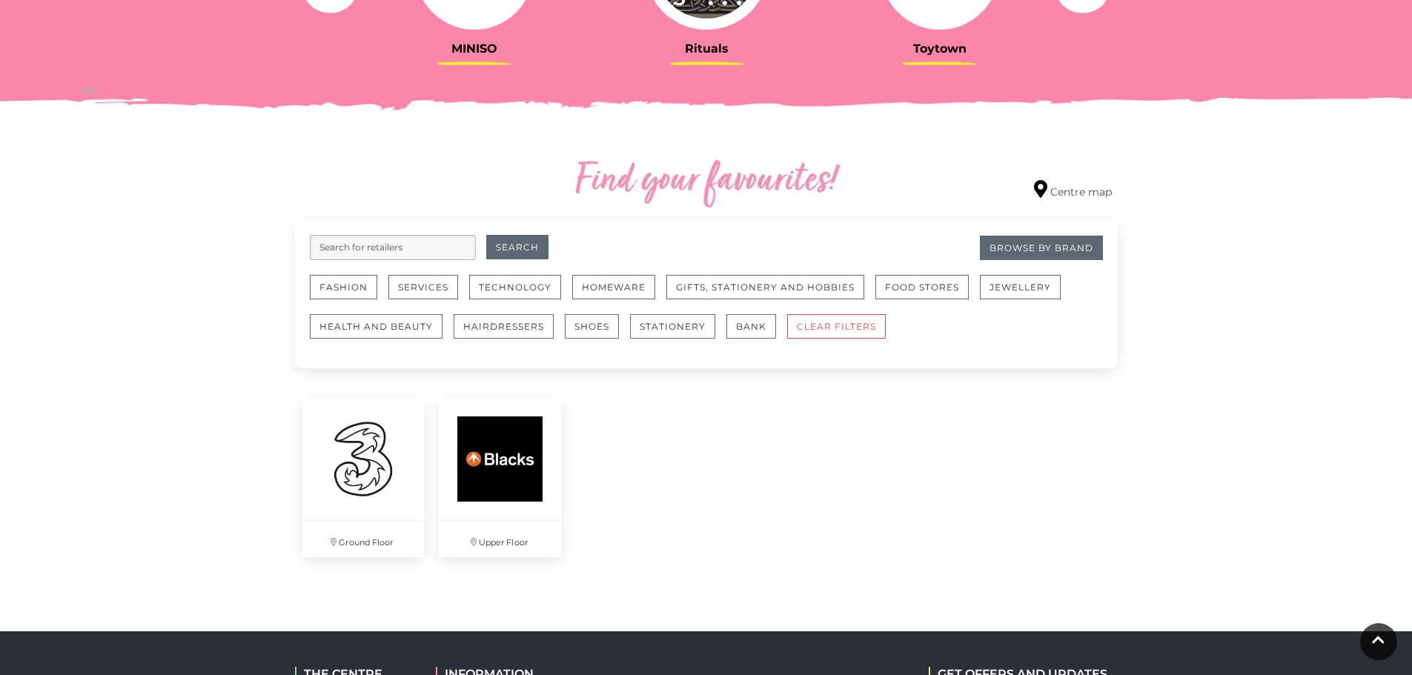
scroll to position [741, 0]
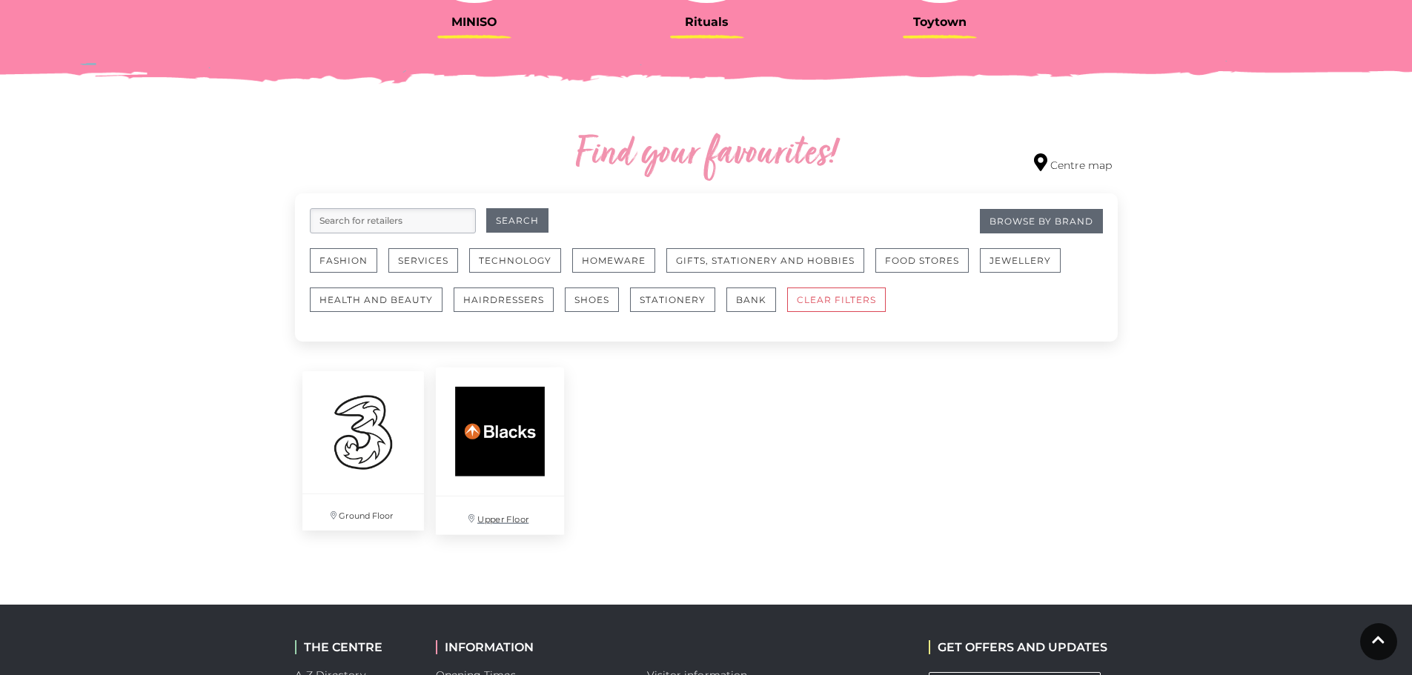
click at [539, 432] on img at bounding box center [500, 432] width 128 height 128
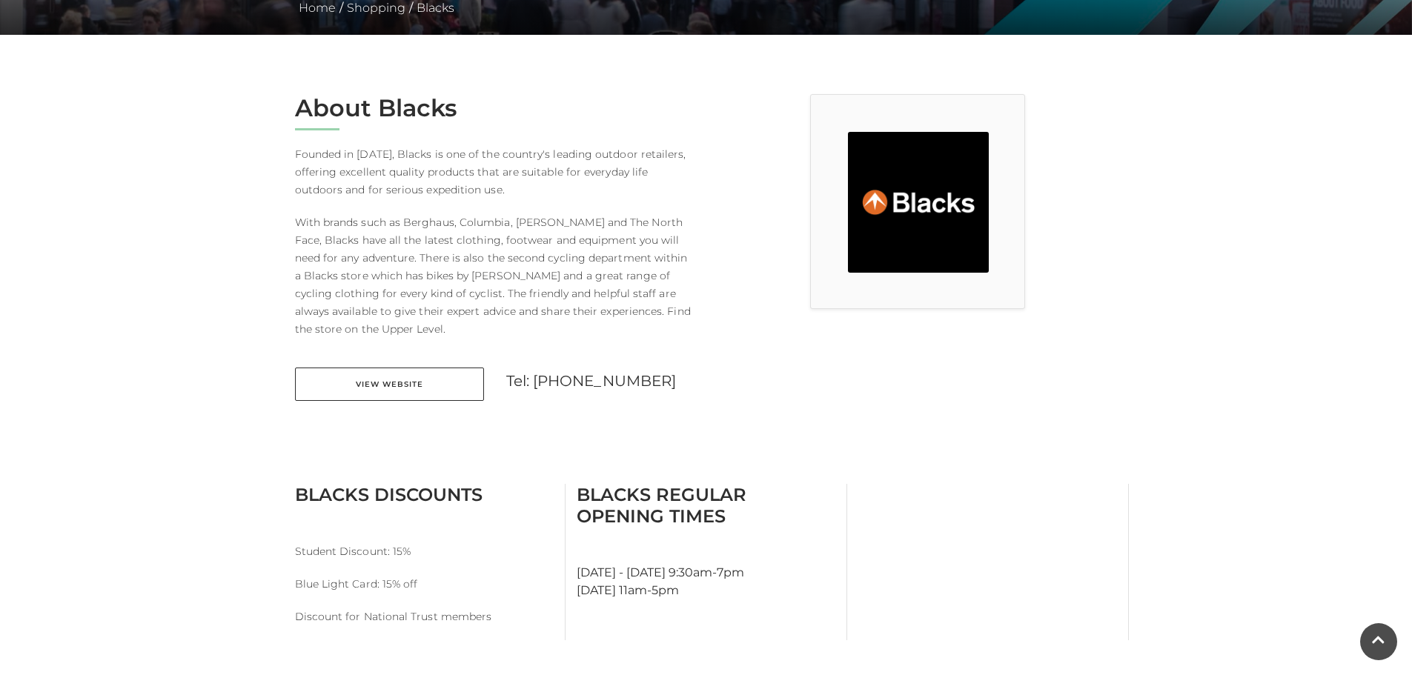
scroll to position [371, 0]
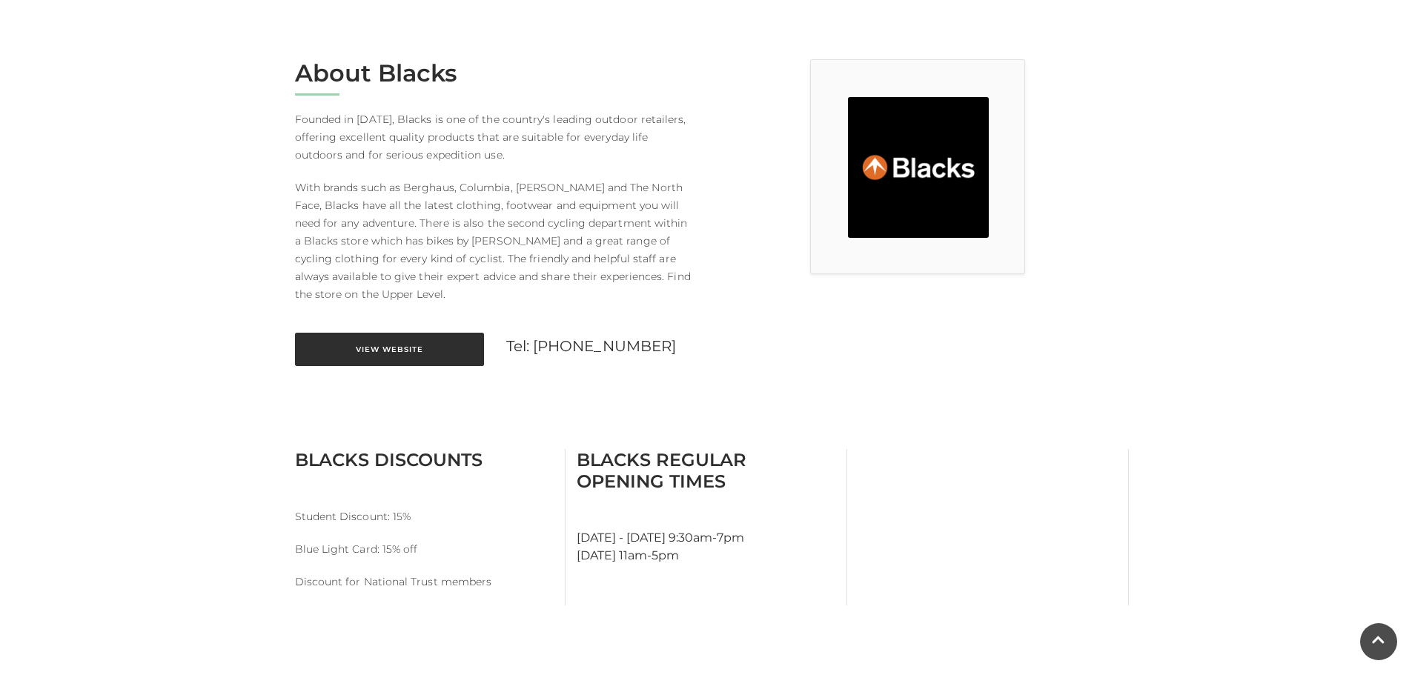
click at [392, 351] on link "View Website" at bounding box center [389, 349] width 189 height 33
